Goal: Information Seeking & Learning: Learn about a topic

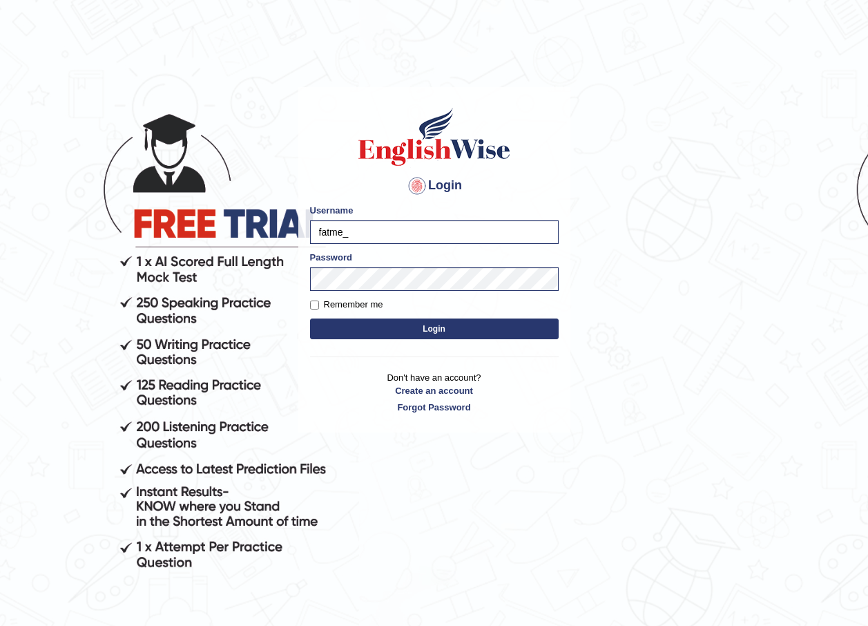
type input "fatme_"
click at [615, 285] on body "Login Please fix the following errors: Username fatme_ Password Remember me Log…" at bounding box center [434, 357] width 868 height 626
click at [459, 332] on button "Login" at bounding box center [434, 328] width 249 height 21
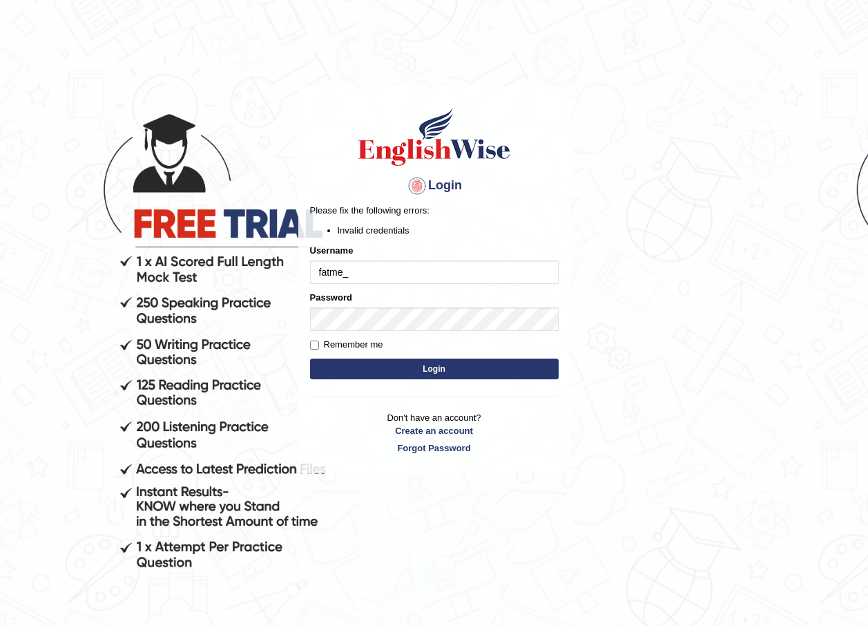
drag, startPoint x: 0, startPoint y: 0, endPoint x: 358, endPoint y: 269, distance: 447.9
click at [358, 269] on input "fatme_" at bounding box center [434, 271] width 249 height 23
type input "fatme_parramatta"
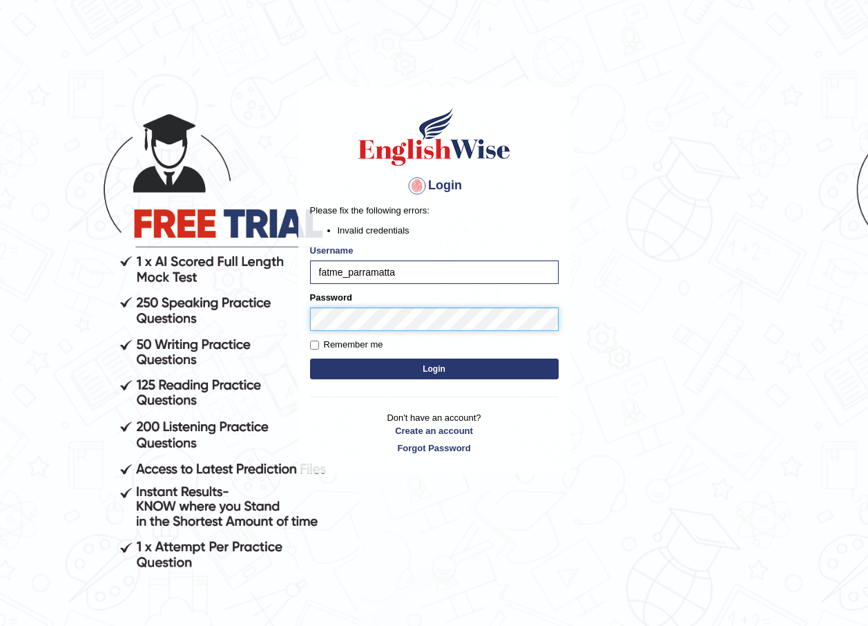
click at [310, 359] on button "Login" at bounding box center [434, 369] width 249 height 21
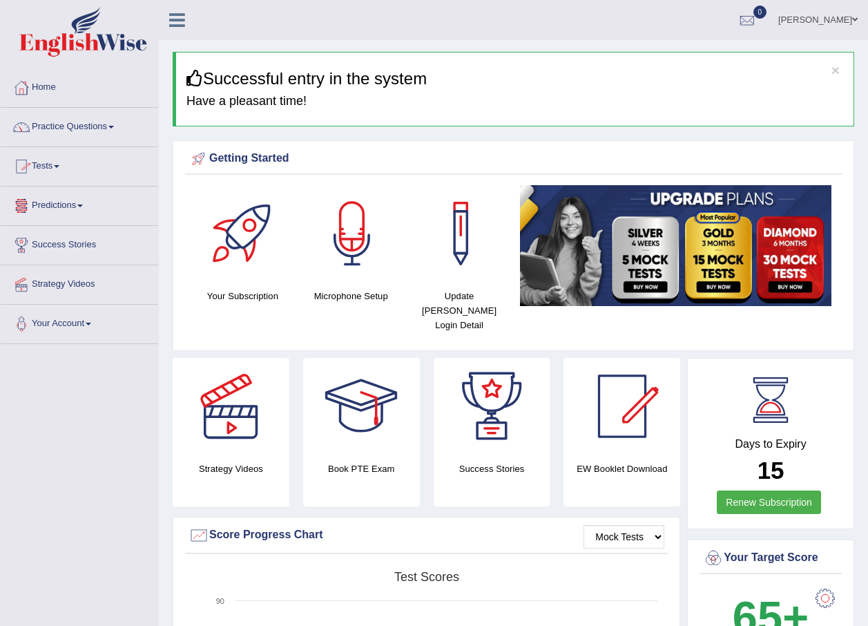
click at [115, 129] on link "Practice Questions" at bounding box center [80, 125] width 158 height 35
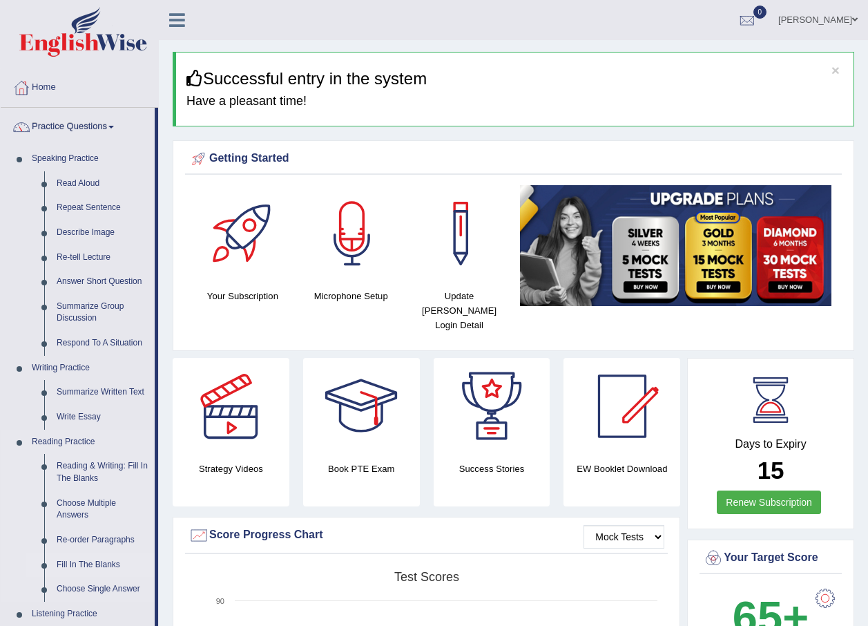
click at [73, 562] on link "Fill In The Blanks" at bounding box center [102, 565] width 104 height 25
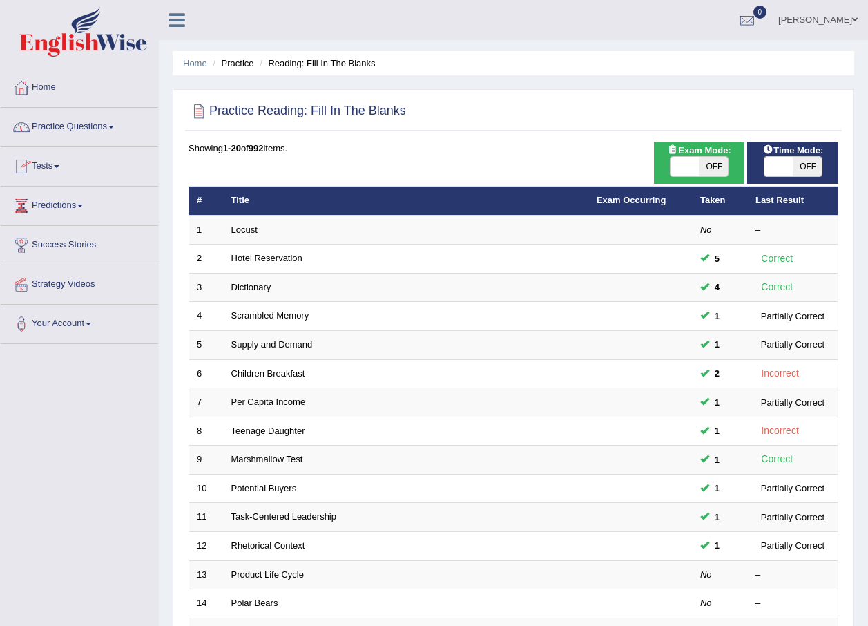
click at [114, 127] on span at bounding box center [111, 127] width 6 height 3
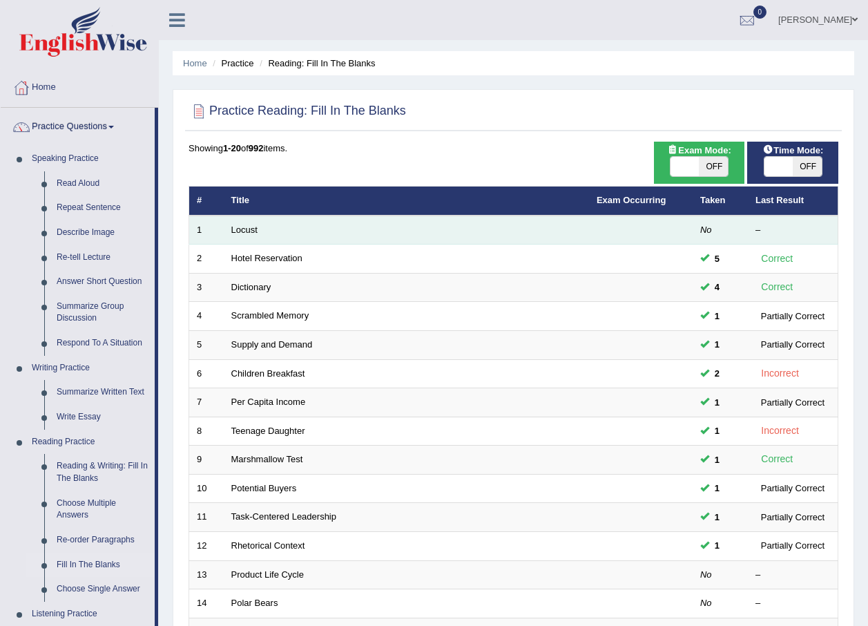
click at [272, 234] on td "Locust" at bounding box center [406, 230] width 365 height 29
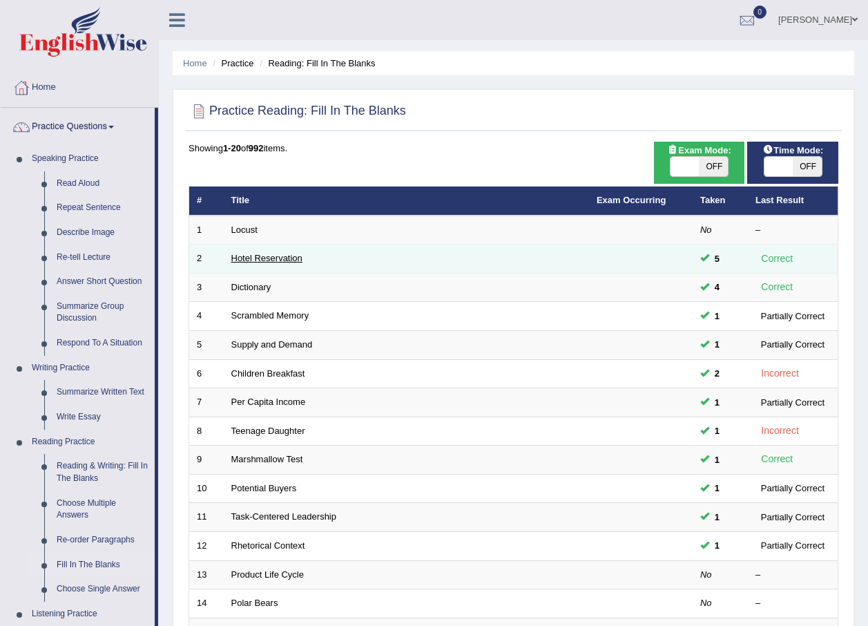
click at [263, 261] on link "Hotel Reservation" at bounding box center [266, 258] width 71 height 10
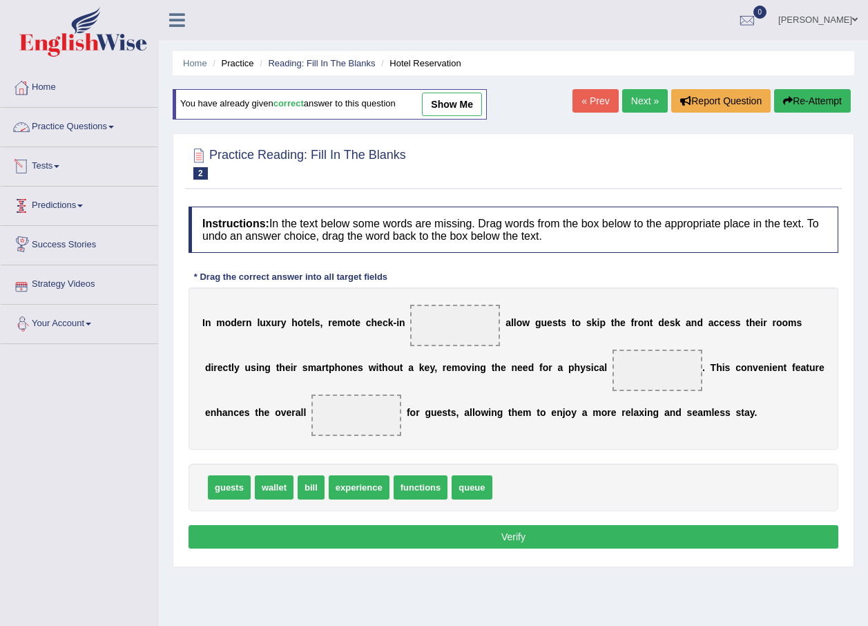
click at [127, 126] on link "Practice Questions" at bounding box center [80, 125] width 158 height 35
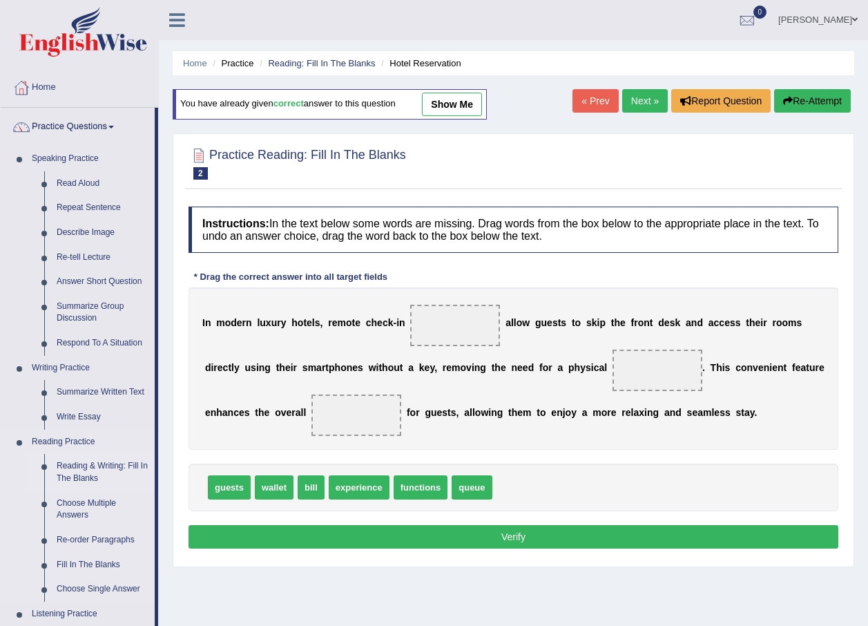
click at [90, 471] on link "Reading & Writing: Fill In The Blanks" at bounding box center [102, 472] width 104 height 37
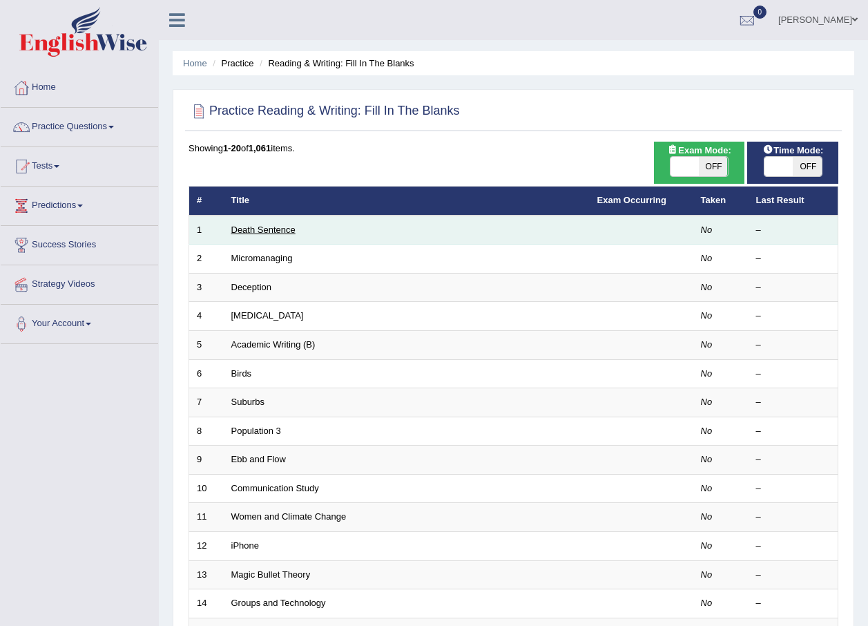
click at [288, 229] on link "Death Sentence" at bounding box center [263, 230] width 64 height 10
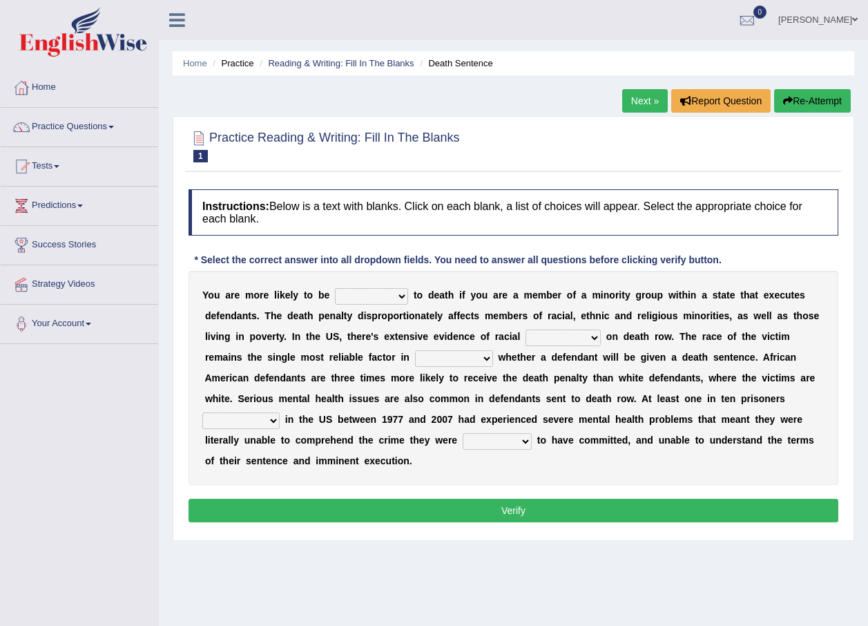
click at [390, 294] on select "penalized blamed complained sentenced" at bounding box center [371, 296] width 73 height 17
select select "blamed"
click at [335, 288] on select "penalized blamed complained sentenced" at bounding box center [371, 296] width 73 height 17
click at [528, 336] on select "bias equality appearance background" at bounding box center [563, 338] width 75 height 17
select select "equality"
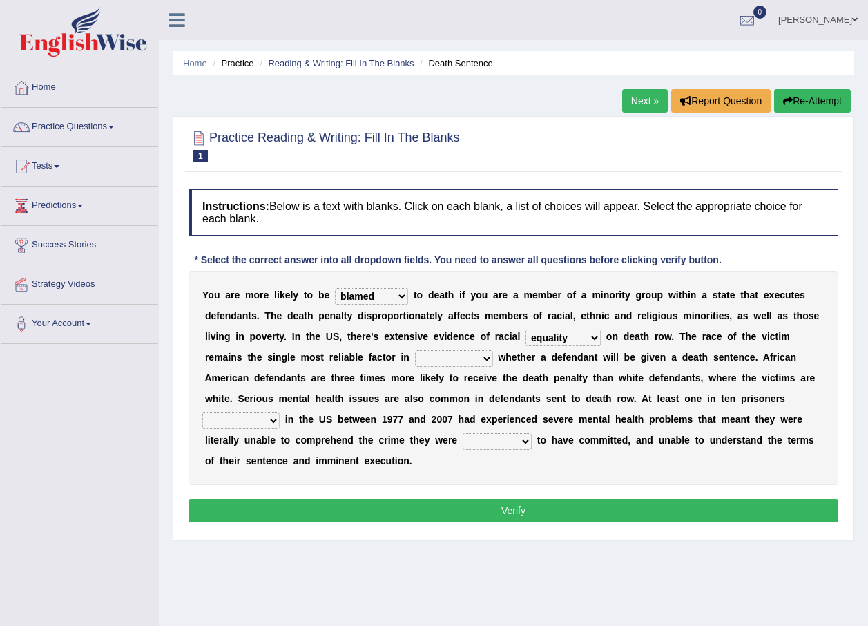
click at [526, 330] on select "bias equality appearance background" at bounding box center [563, 338] width 75 height 17
click at [415, 359] on select "determining adjoining undermining examining" at bounding box center [454, 358] width 78 height 17
select select "determining"
click at [415, 350] on select "determining adjoining undermining examining" at bounding box center [454, 358] width 78 height 17
click at [280, 412] on select "electrocuted persecuted executed captured" at bounding box center [240, 420] width 77 height 17
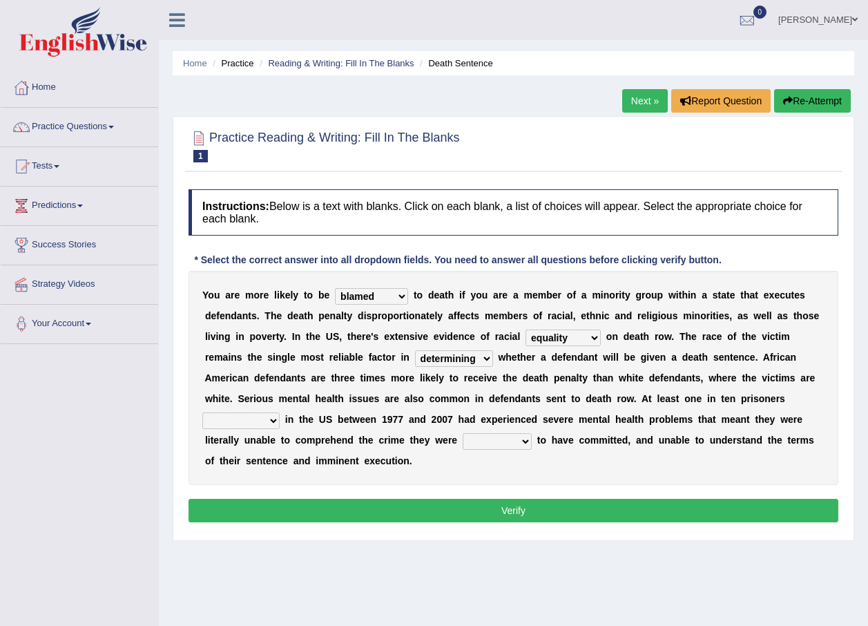
select select "captured"
click at [280, 412] on select "electrocuted persecuted executed captured" at bounding box center [240, 420] width 77 height 17
click at [528, 499] on button "Verify" at bounding box center [514, 510] width 650 height 23
click at [463, 439] on select "alleged acclaimed persuaded claimed" at bounding box center [497, 441] width 69 height 17
select select "alleged"
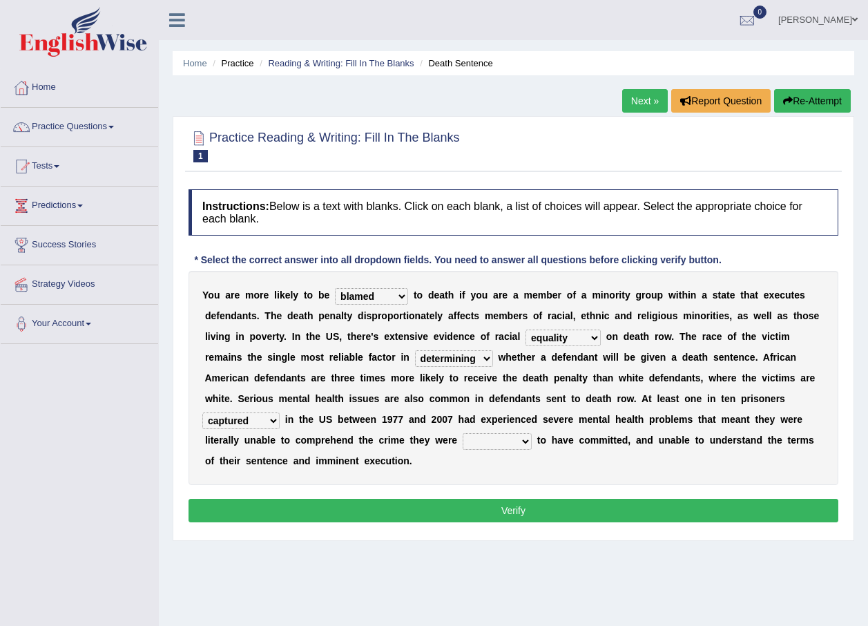
click at [463, 433] on select "alleged acclaimed persuaded claimed" at bounding box center [497, 441] width 69 height 17
click at [499, 499] on button "Verify" at bounding box center [514, 510] width 650 height 23
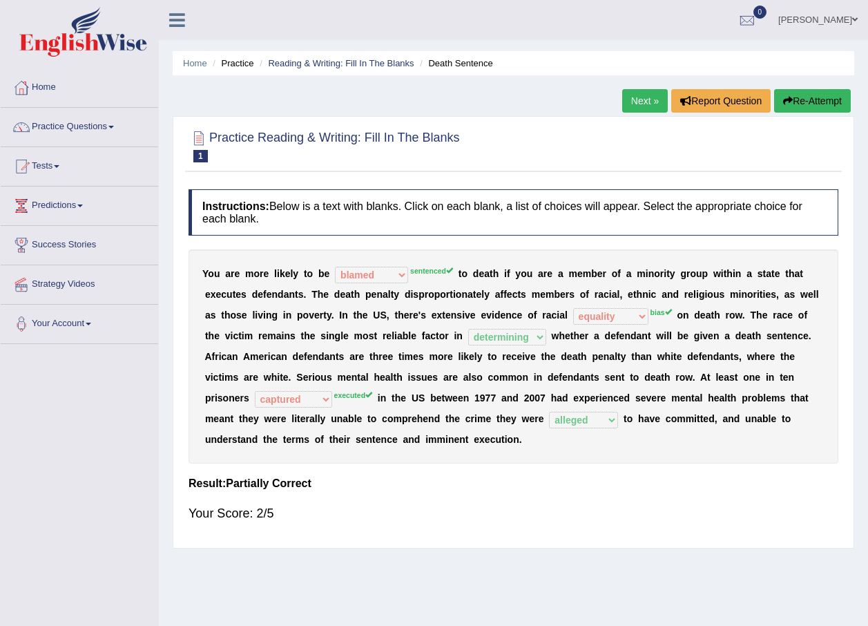
click at [645, 98] on link "Next »" at bounding box center [645, 100] width 46 height 23
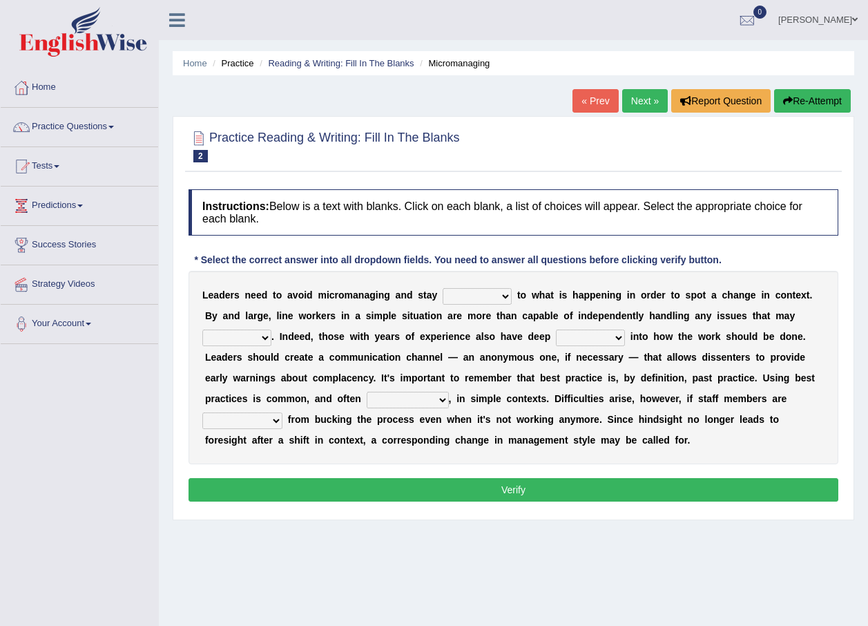
click at [488, 294] on select "complied connected precise concise" at bounding box center [477, 296] width 69 height 17
select select "connected"
click at [443, 288] on select "complied connected precise concise" at bounding box center [477, 296] width 69 height 17
click at [272, 330] on select "apprise rise encounter arise" at bounding box center [236, 338] width 69 height 17
select select "rise"
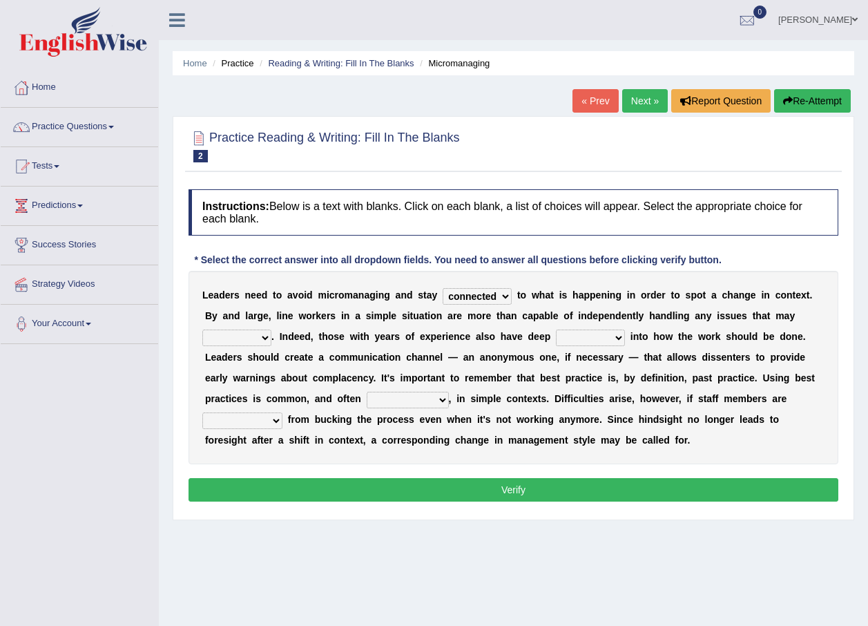
click at [272, 330] on select "apprise rise encounter arise" at bounding box center [236, 338] width 69 height 17
click at [556, 338] on select "incursion insight indignity indication" at bounding box center [590, 338] width 69 height 17
select select "indignity"
click at [556, 330] on select "incursion insight indignity indication" at bounding box center [590, 338] width 69 height 17
click at [367, 401] on select "inappropriate apprehensive appropriate forbidden" at bounding box center [408, 400] width 82 height 17
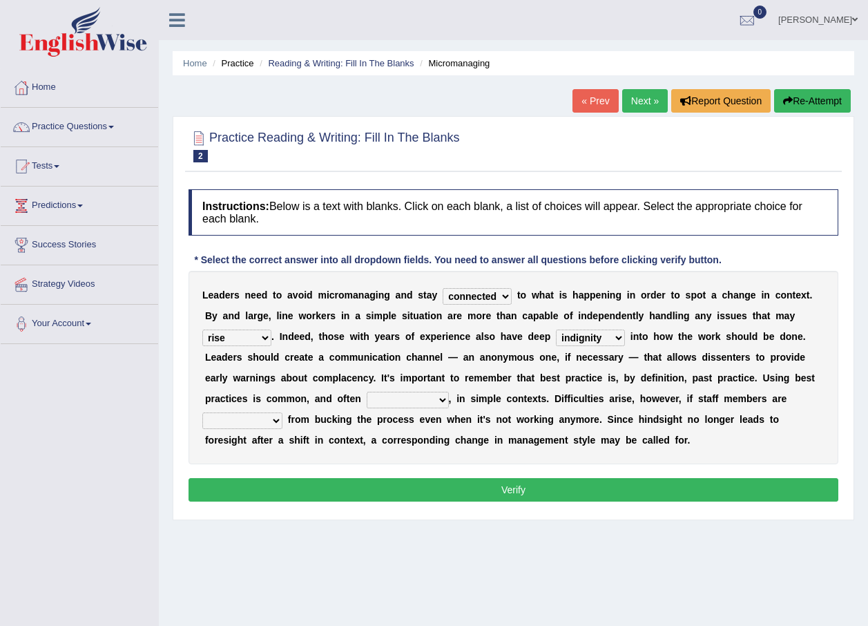
select select "inappropriate"
click at [367, 392] on select "inappropriate apprehensive appropriate forbidden" at bounding box center [408, 400] width 82 height 17
click at [283, 412] on select "disarranged disinclined discouraged disintegrated" at bounding box center [242, 420] width 80 height 17
select select "disarranged"
click at [283, 412] on select "disarranged disinclined discouraged disintegrated" at bounding box center [242, 420] width 80 height 17
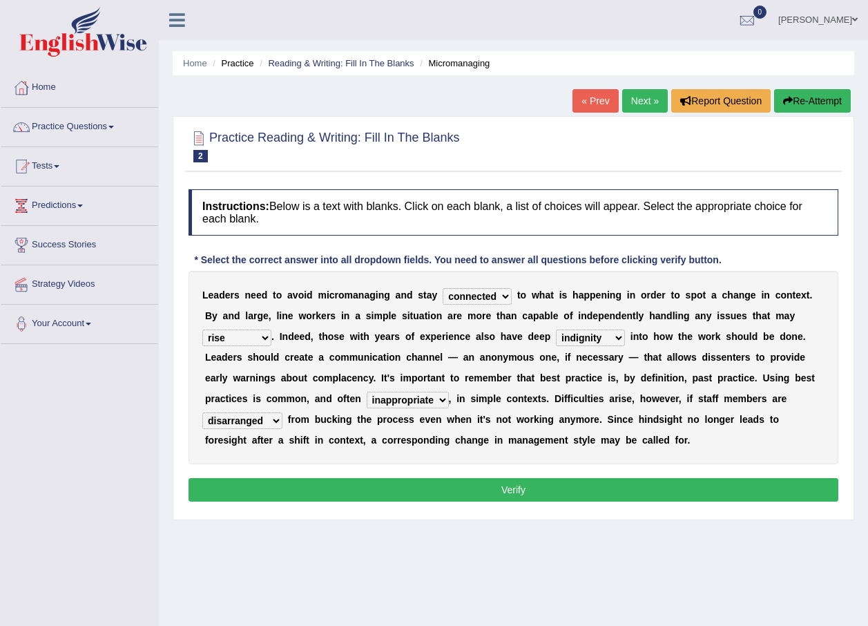
click at [522, 489] on button "Verify" at bounding box center [514, 489] width 650 height 23
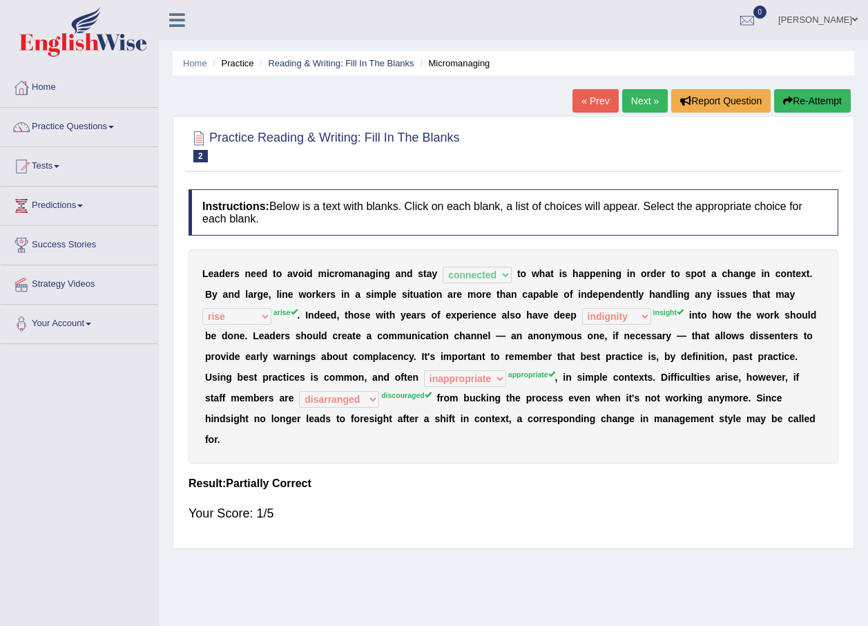
click at [640, 102] on link "Next »" at bounding box center [645, 100] width 46 height 23
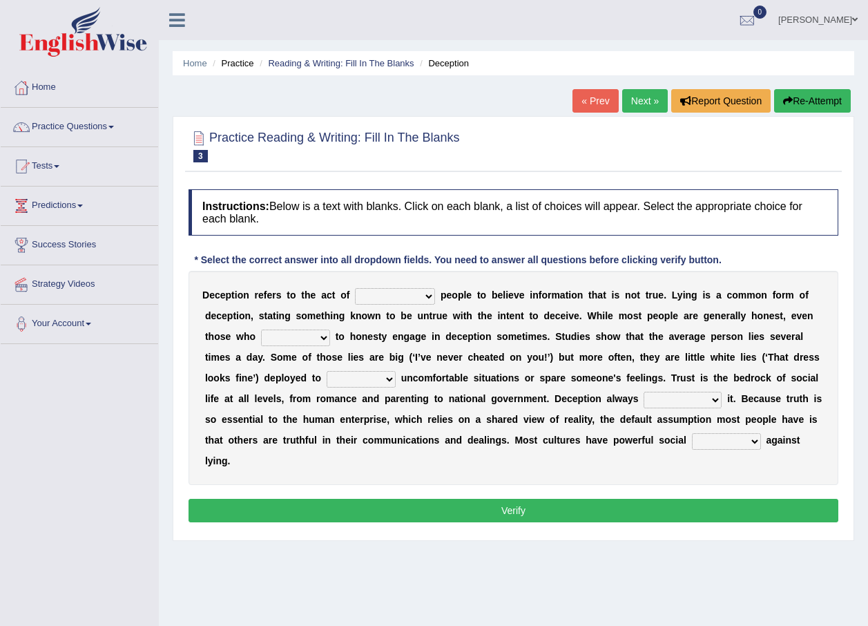
click at [415, 294] on select "discouraging forbidding detecting encouraging" at bounding box center [395, 296] width 80 height 17
select select "encouraging"
click at [355, 288] on select "discouraging forbidding detecting encouraging" at bounding box center [395, 296] width 80 height 17
click at [264, 339] on select "describe prescribe inscribe subscribe" at bounding box center [295, 338] width 69 height 17
select select "describe"
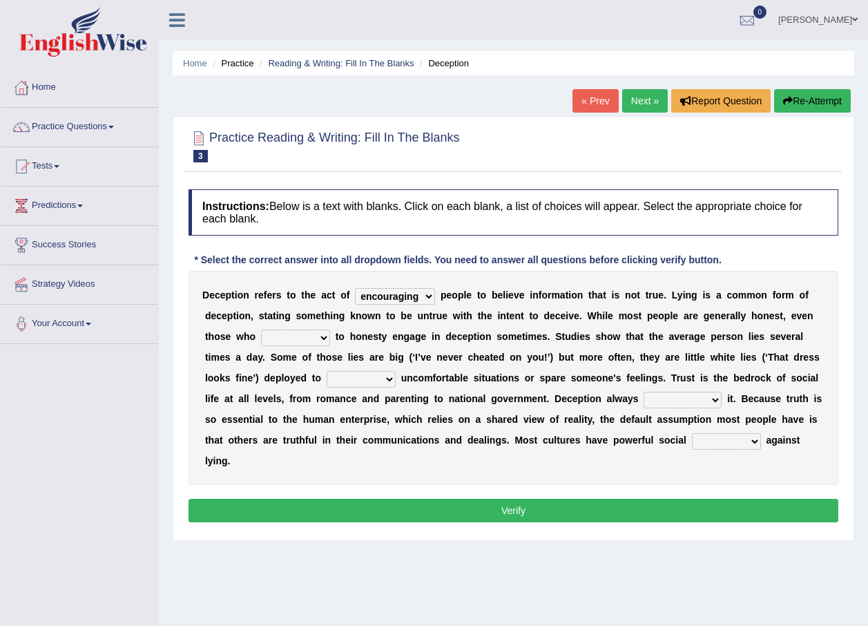
click at [261, 330] on select "describe prescribe inscribe subscribe" at bounding box center [295, 338] width 69 height 17
click at [327, 379] on select "contest illuminate disguise avoid" at bounding box center [361, 379] width 69 height 17
select select "avoid"
click at [327, 371] on select "contest illuminate disguise avoid" at bounding box center [361, 379] width 69 height 17
click at [644, 397] on select "undermines underscores undertakes underwrites" at bounding box center [683, 400] width 78 height 17
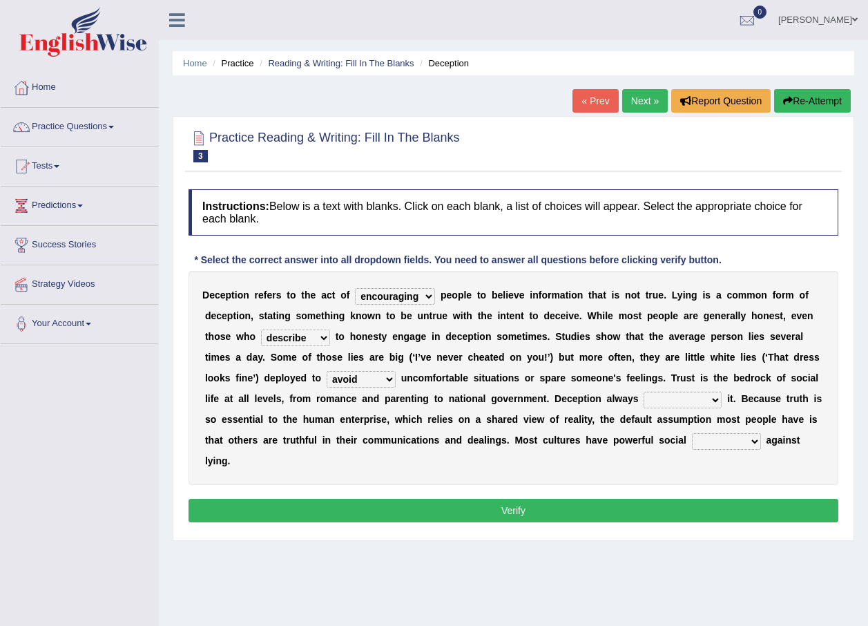
select select "undertakes"
click at [644, 392] on select "undermines underscores undertakes underwrites" at bounding box center [683, 400] width 78 height 17
click at [692, 441] on select "ejections sanctions fractions inductions" at bounding box center [726, 441] width 69 height 17
select select "inductions"
click at [692, 433] on select "ejections sanctions fractions inductions" at bounding box center [726, 441] width 69 height 17
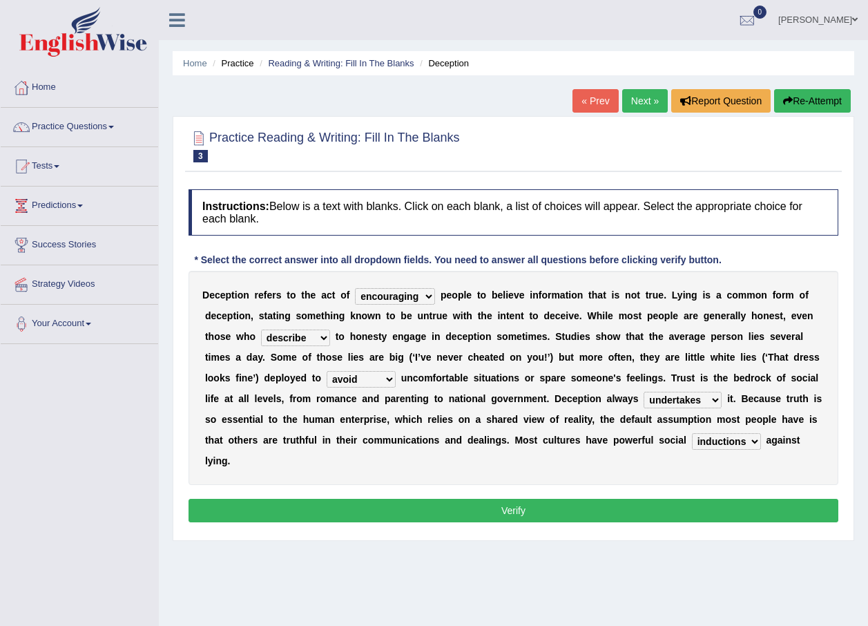
click at [502, 499] on button "Verify" at bounding box center [514, 510] width 650 height 23
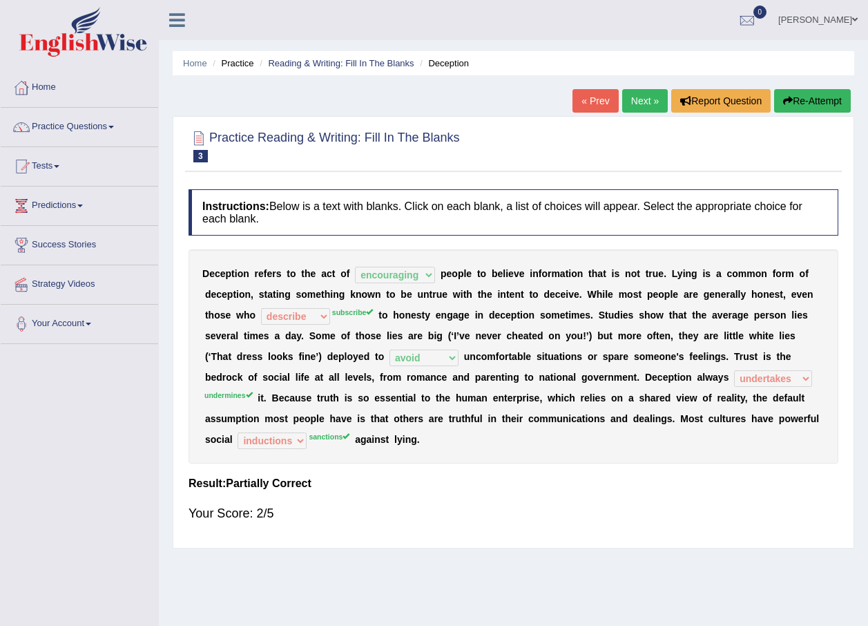
click at [644, 101] on link "Next »" at bounding box center [645, 100] width 46 height 23
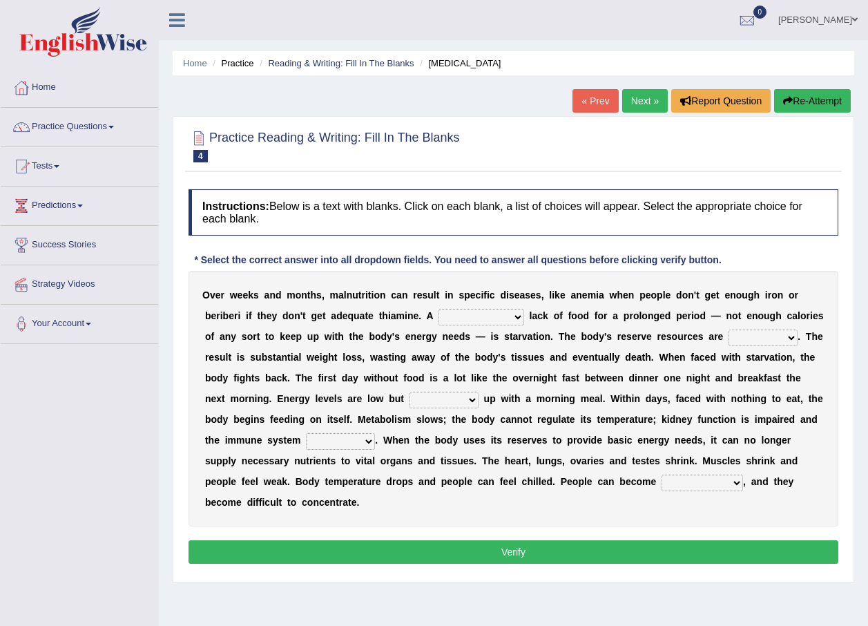
click at [453, 313] on select "severe distinguishing proper distinctive" at bounding box center [482, 317] width 86 height 17
select select "severe"
click at [439, 309] on select "severe distinguishing proper distinctive" at bounding box center [482, 317] width 86 height 17
click at [729, 340] on select "obsoleted depleted pelleted deleted" at bounding box center [763, 338] width 69 height 17
select select "pelleted"
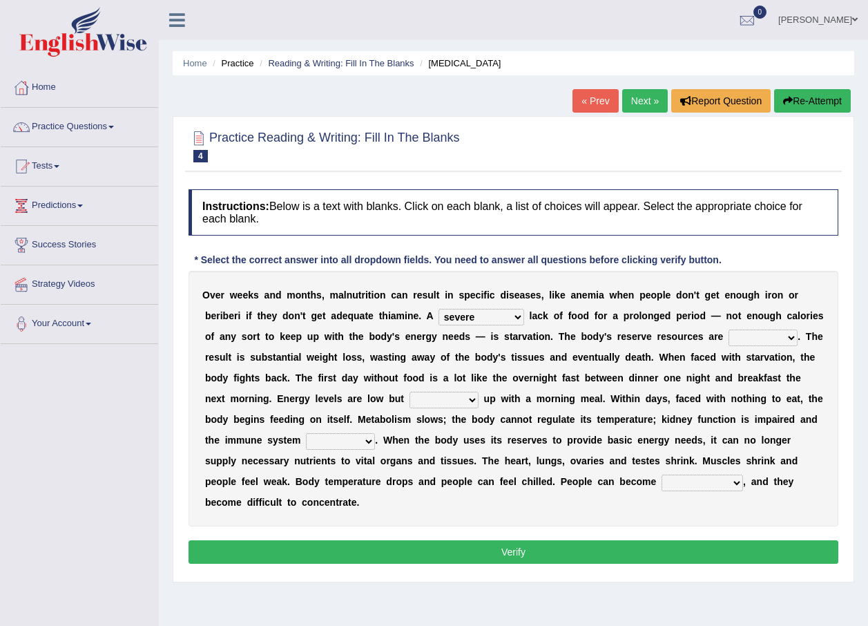
click at [729, 330] on select "obsoleted depleted pelleted deleted" at bounding box center [763, 338] width 69 height 17
click at [410, 397] on select "feed come chill pick" at bounding box center [444, 400] width 69 height 17
select select "feed"
click at [410, 392] on select "feed come chill pick" at bounding box center [444, 400] width 69 height 17
click at [375, 433] on select "deepens deafens weakens surpasses" at bounding box center [340, 441] width 69 height 17
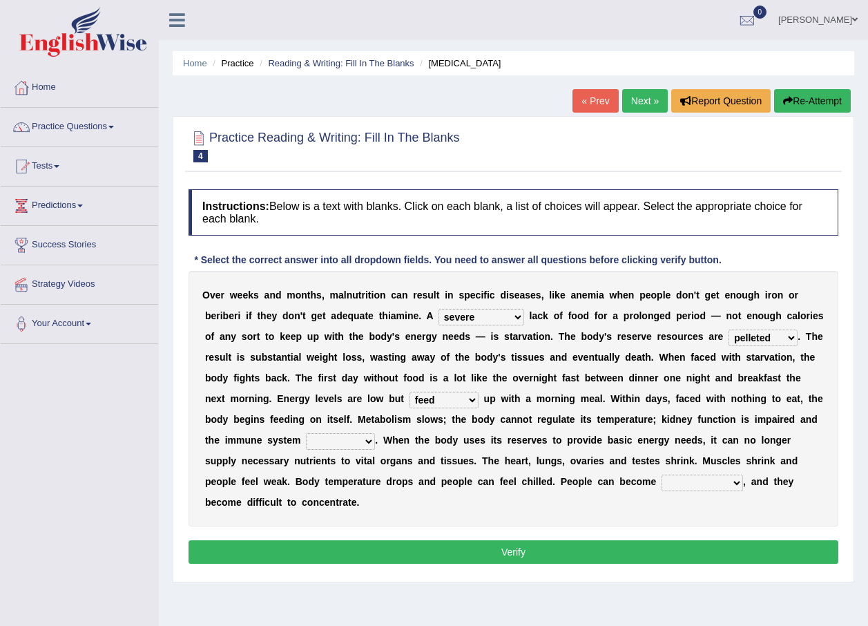
select select "weakens"
click at [375, 433] on select "deepens deafens weakens surpasses" at bounding box center [340, 441] width 69 height 17
click at [662, 484] on select "irritable commutable indisputable transportable" at bounding box center [703, 483] width 82 height 17
select select "commutable"
click at [662, 475] on select "irritable commutable indisputable transportable" at bounding box center [703, 483] width 82 height 17
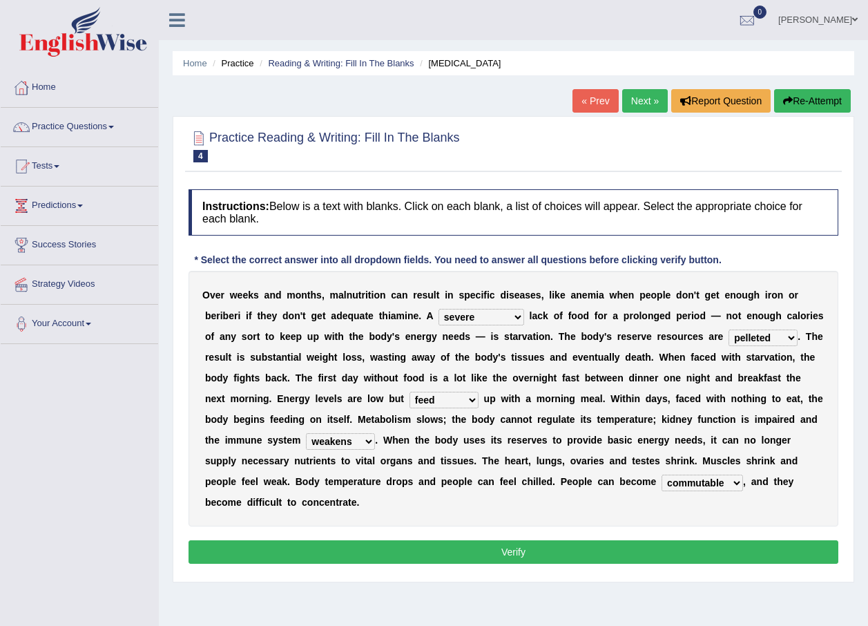
click at [490, 540] on button "Verify" at bounding box center [514, 551] width 650 height 23
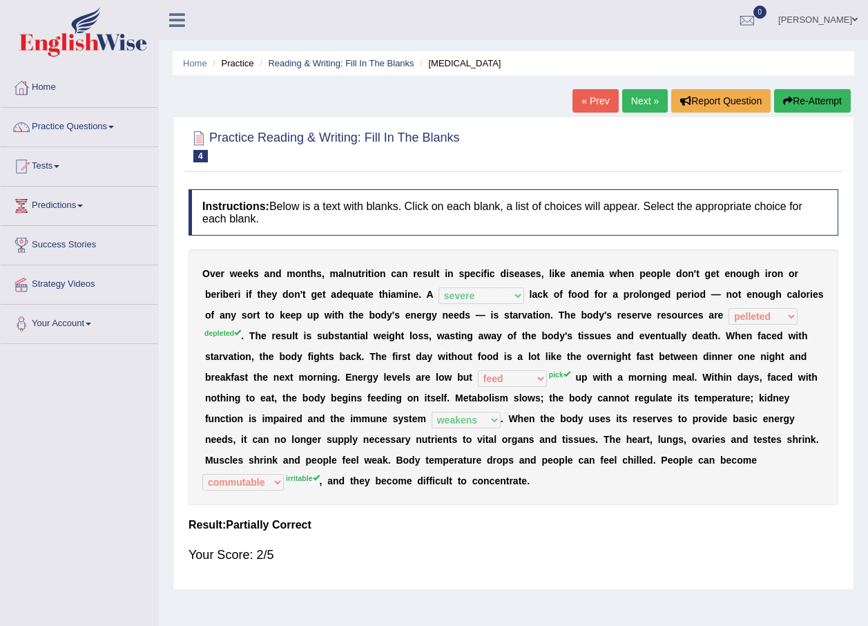
click at [642, 99] on link "Next »" at bounding box center [645, 100] width 46 height 23
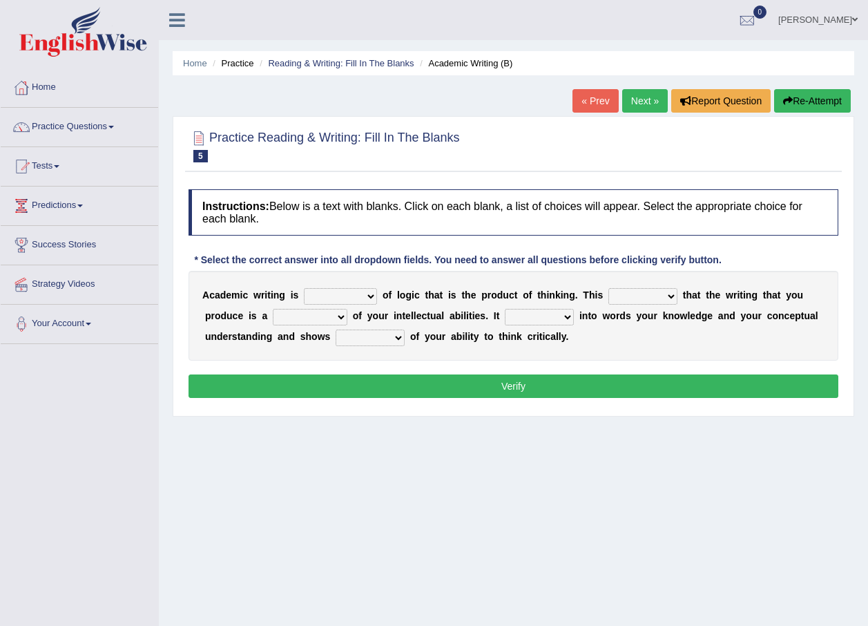
click at [360, 298] on select "expectation entitlement expression exchange" at bounding box center [340, 296] width 73 height 17
select select "exchange"
click at [304, 288] on select "expectation entitlement expression exchange" at bounding box center [340, 296] width 73 height 17
click at [650, 296] on select "means questions stipulates answers" at bounding box center [643, 296] width 69 height 17
select select "questions"
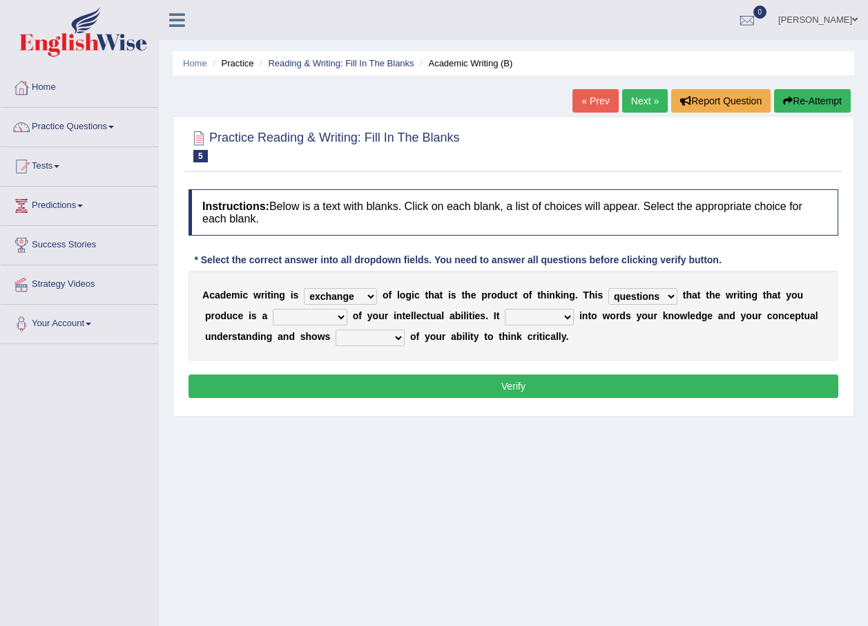
click at [609, 288] on select "means questions stipulates answers" at bounding box center [643, 296] width 69 height 17
click at [277, 316] on select "redundancy mission credit reflection" at bounding box center [310, 317] width 75 height 17
select select "credit"
click at [273, 309] on select "redundancy mission credit reflection" at bounding box center [310, 317] width 75 height 17
click at [505, 316] on select "enriches shows allows puts" at bounding box center [539, 317] width 69 height 17
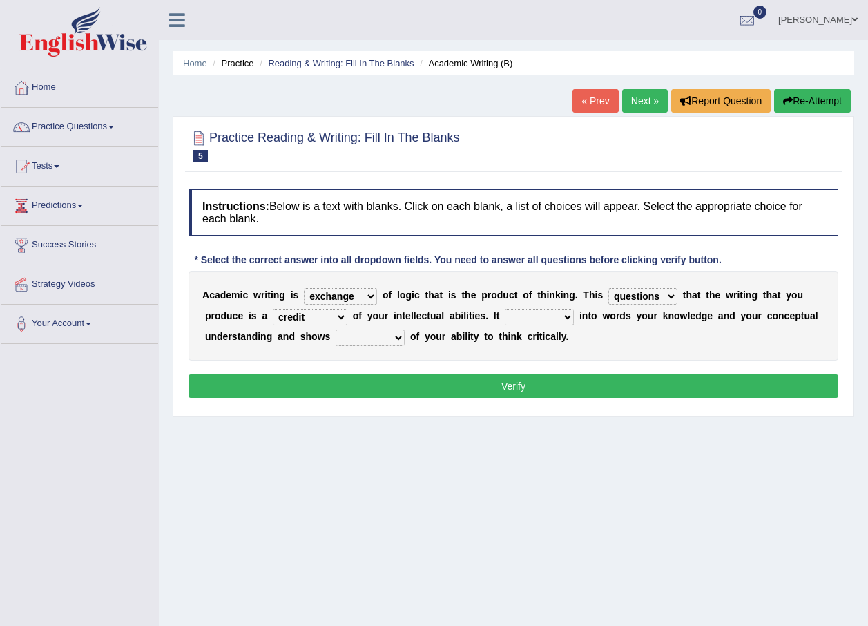
select select "shows"
click at [505, 309] on select "enriches shows allows puts" at bounding box center [539, 317] width 69 height 17
click at [336, 339] on select "hassle excuse capacity evidence" at bounding box center [370, 338] width 69 height 17
select select "evidence"
click at [336, 330] on select "hassle excuse capacity evidence" at bounding box center [370, 338] width 69 height 17
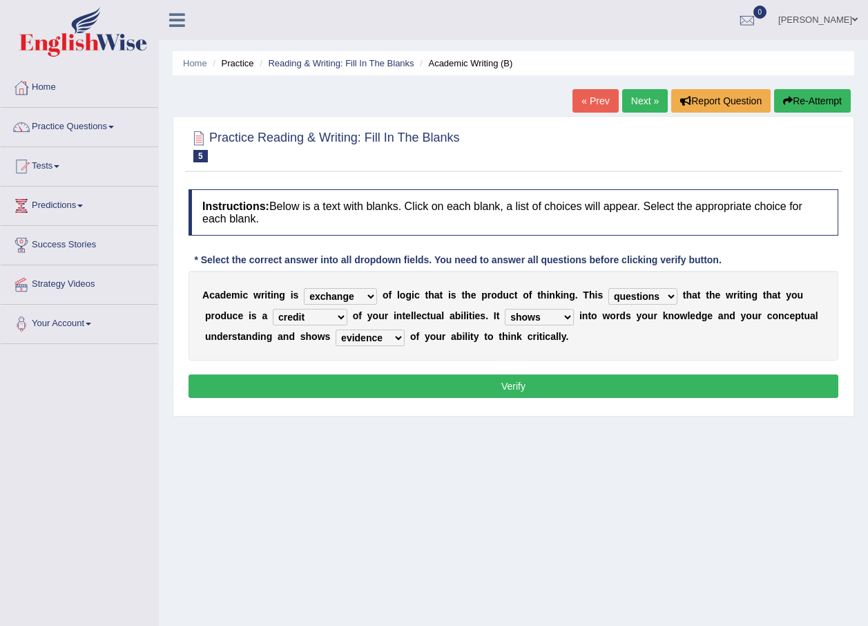
click at [430, 388] on button "Verify" at bounding box center [514, 385] width 650 height 23
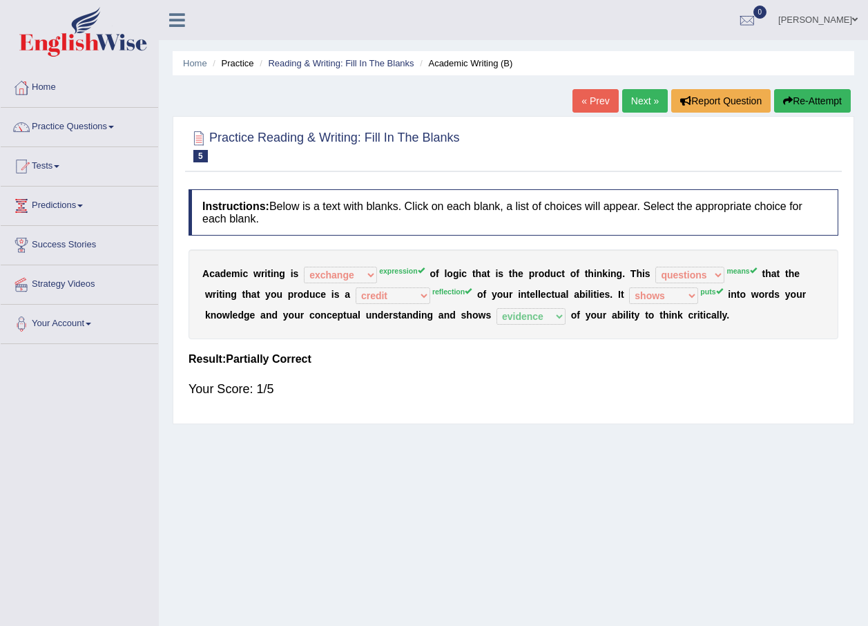
click at [629, 101] on link "Next »" at bounding box center [645, 100] width 46 height 23
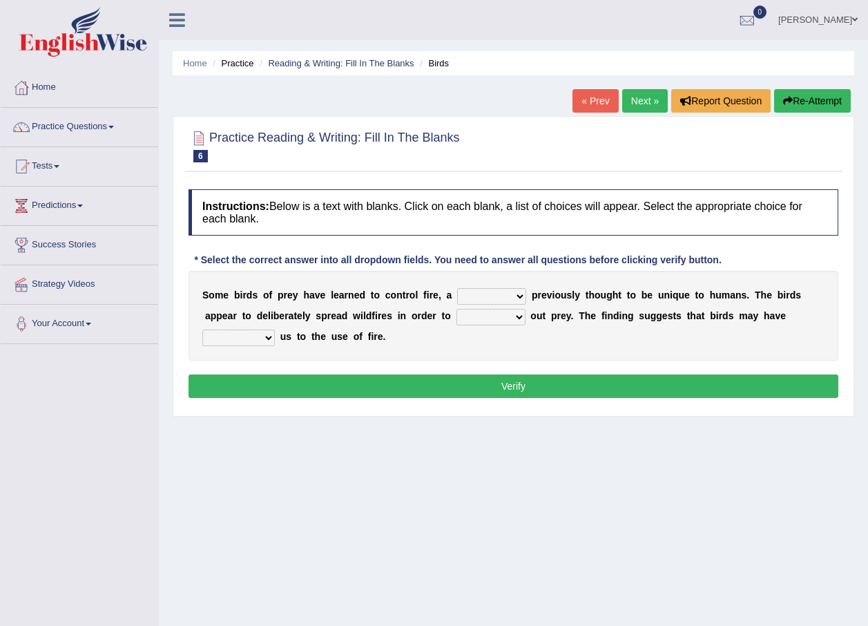
click at [500, 292] on select "question profile tale skill" at bounding box center [491, 296] width 69 height 17
select select "skill"
click at [457, 288] on select "question profile tale skill" at bounding box center [491, 296] width 69 height 17
click at [457, 316] on select "prevent limit span flush" at bounding box center [491, 317] width 69 height 17
select select "prevent"
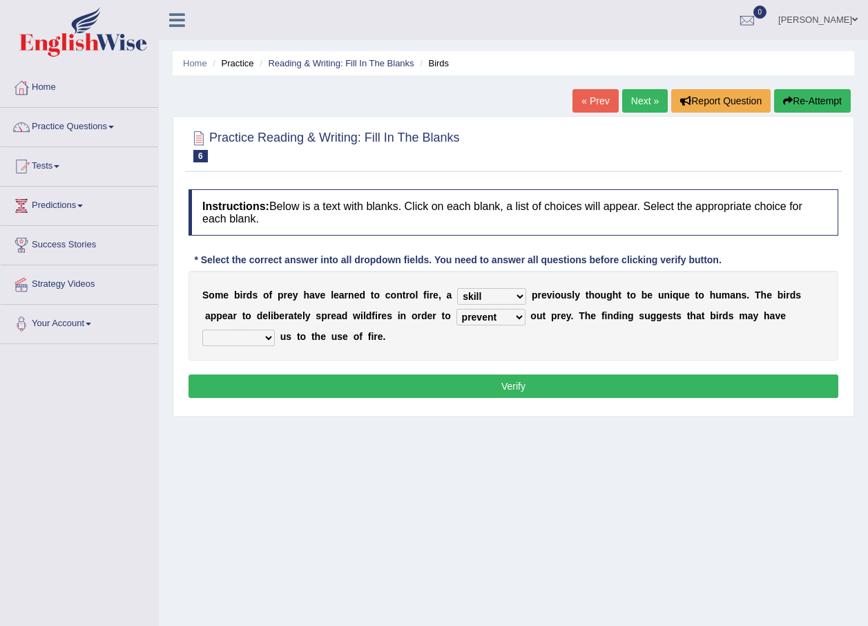
click at [457, 309] on select "prevent limit span flush" at bounding box center [491, 317] width 69 height 17
click at [275, 330] on select "prophesied beaten transmitted forced" at bounding box center [238, 338] width 73 height 17
select select "transmitted"
click at [275, 330] on select "prophesied beaten transmitted forced" at bounding box center [238, 338] width 73 height 17
click at [495, 385] on button "Verify" at bounding box center [514, 385] width 650 height 23
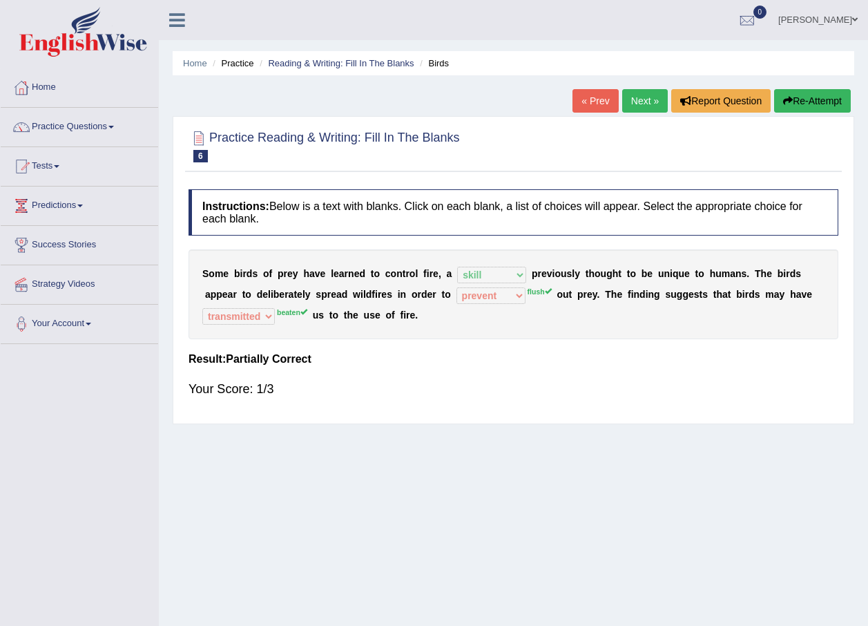
click at [640, 102] on link "Next »" at bounding box center [645, 100] width 46 height 23
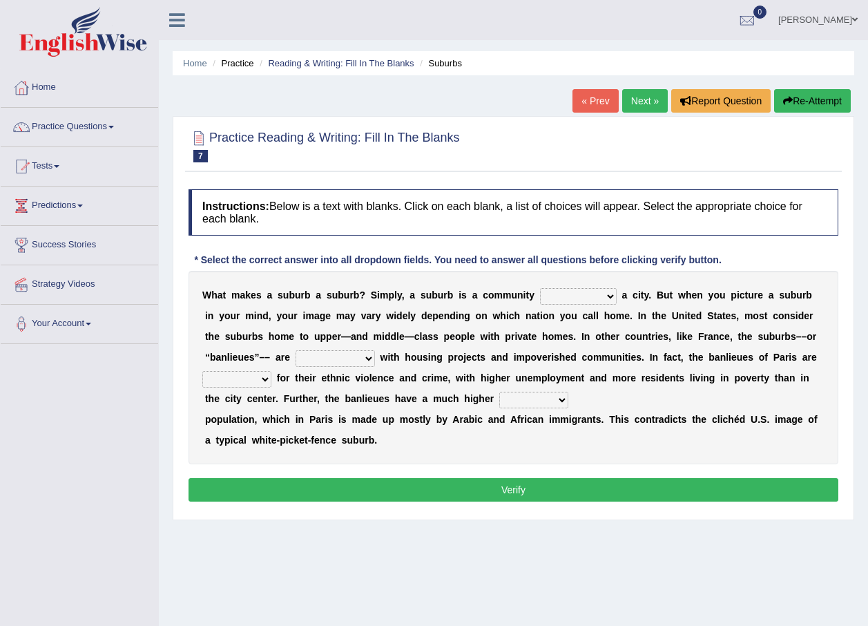
click at [583, 297] on select "lying locating situating surrounding" at bounding box center [578, 296] width 77 height 17
select select "locating"
click at [540, 288] on select "lying locating situating surrounding" at bounding box center [578, 296] width 77 height 17
click at [583, 294] on select "lying locating situating surrounding" at bounding box center [578, 296] width 77 height 17
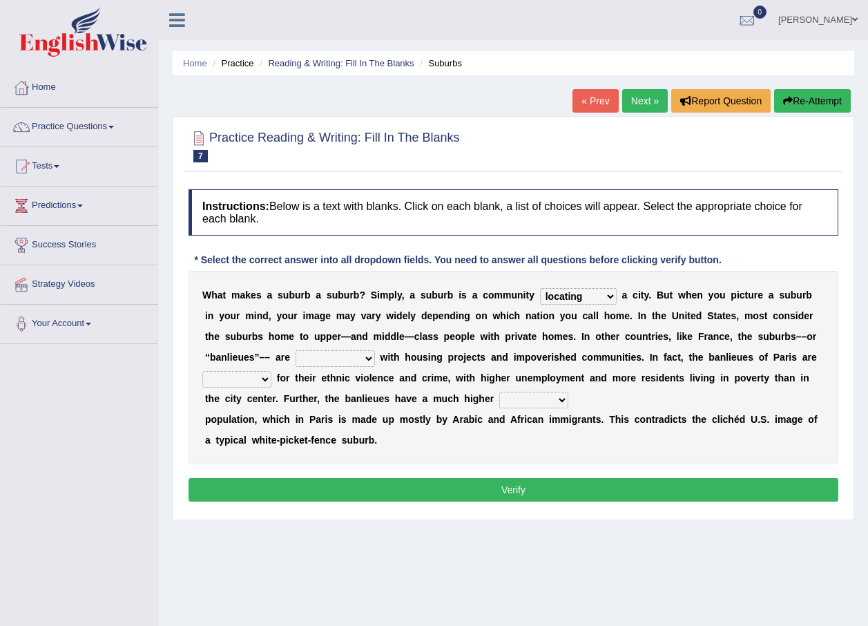
click at [296, 359] on select "antonymous antibiotic synonymous synthetic" at bounding box center [335, 358] width 79 height 17
select select "synthetic"
click at [296, 350] on select "antonymous antibiotic synonymous synthetic" at bounding box center [335, 358] width 79 height 17
click at [272, 371] on select "clamorous sensitive famous notorious" at bounding box center [236, 379] width 69 height 17
select select "famous"
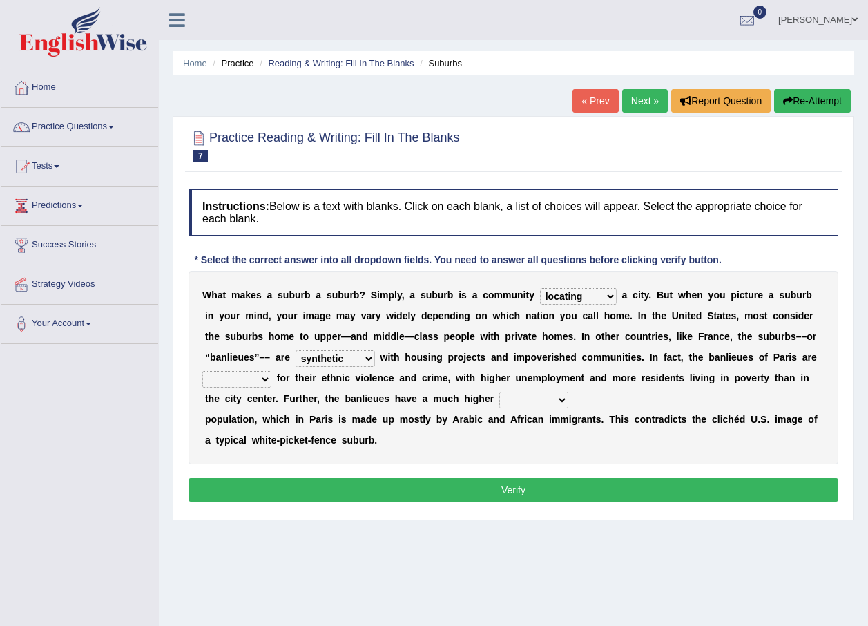
click at [272, 371] on select "clamorous sensitive famous notorious" at bounding box center [236, 379] width 69 height 17
click at [499, 400] on select "local young immigrant senior" at bounding box center [533, 400] width 69 height 17
select select "immigrant"
click at [499, 392] on select "local young immigrant senior" at bounding box center [533, 400] width 69 height 17
click at [519, 488] on button "Verify" at bounding box center [514, 489] width 650 height 23
